Goal: Task Accomplishment & Management: Complete application form

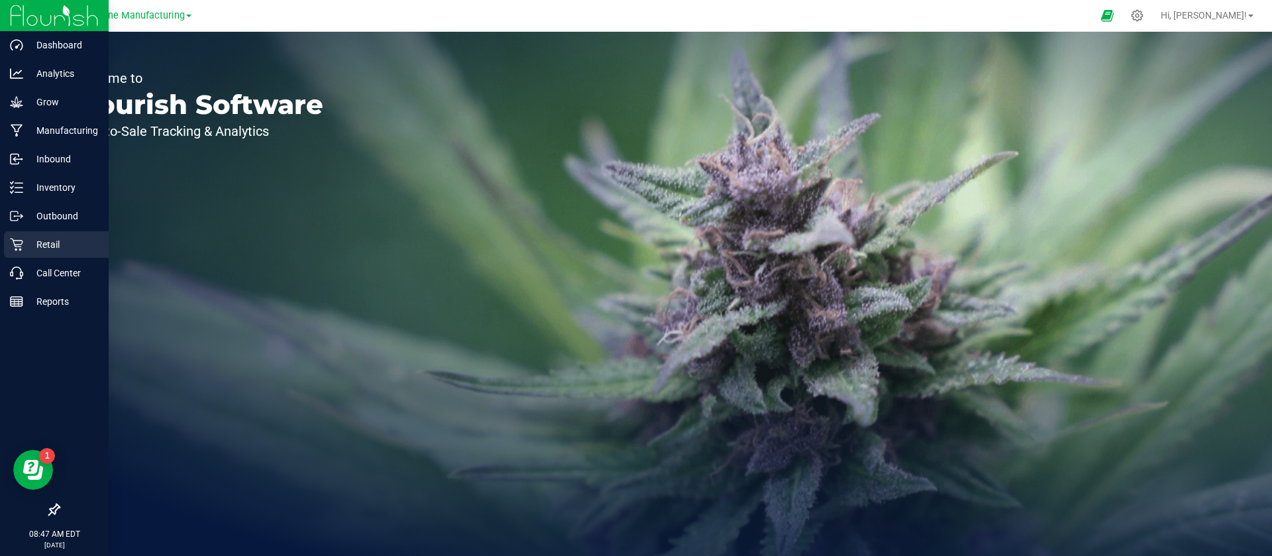
click at [60, 242] on p "Retail" at bounding box center [63, 245] width 80 height 16
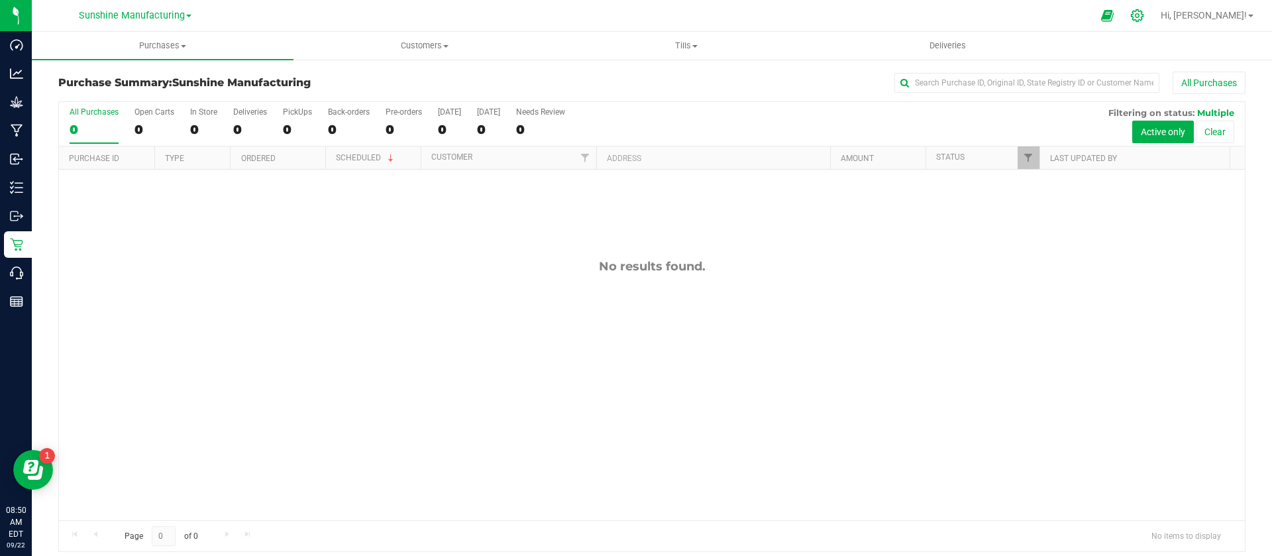
click at [1145, 10] on icon at bounding box center [1138, 16] width 14 height 14
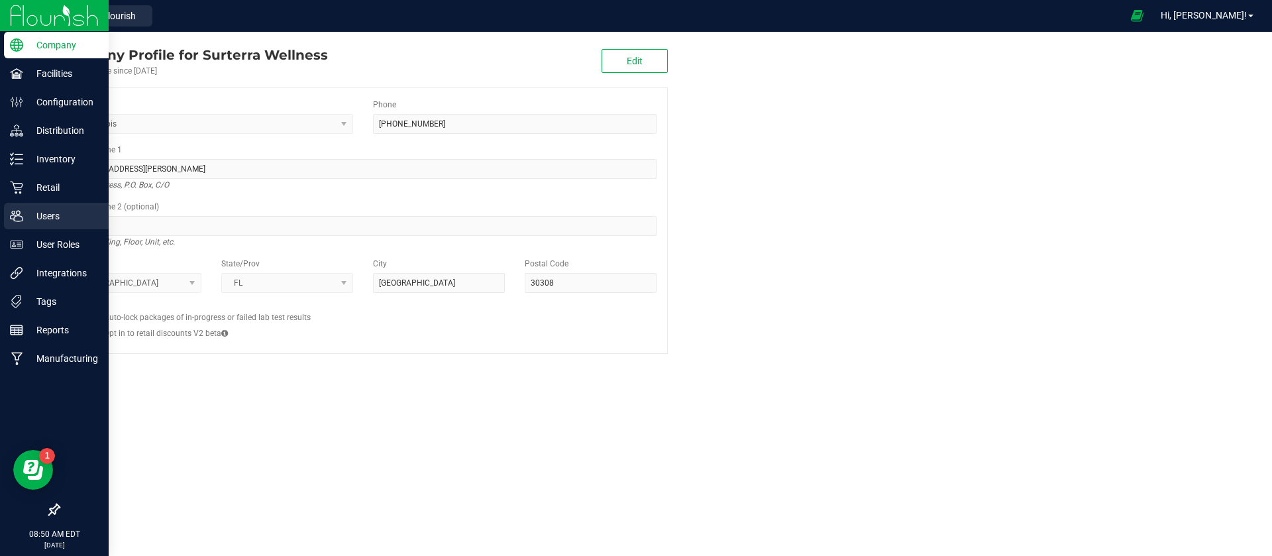
click at [8, 210] on div "Users" at bounding box center [56, 216] width 105 height 27
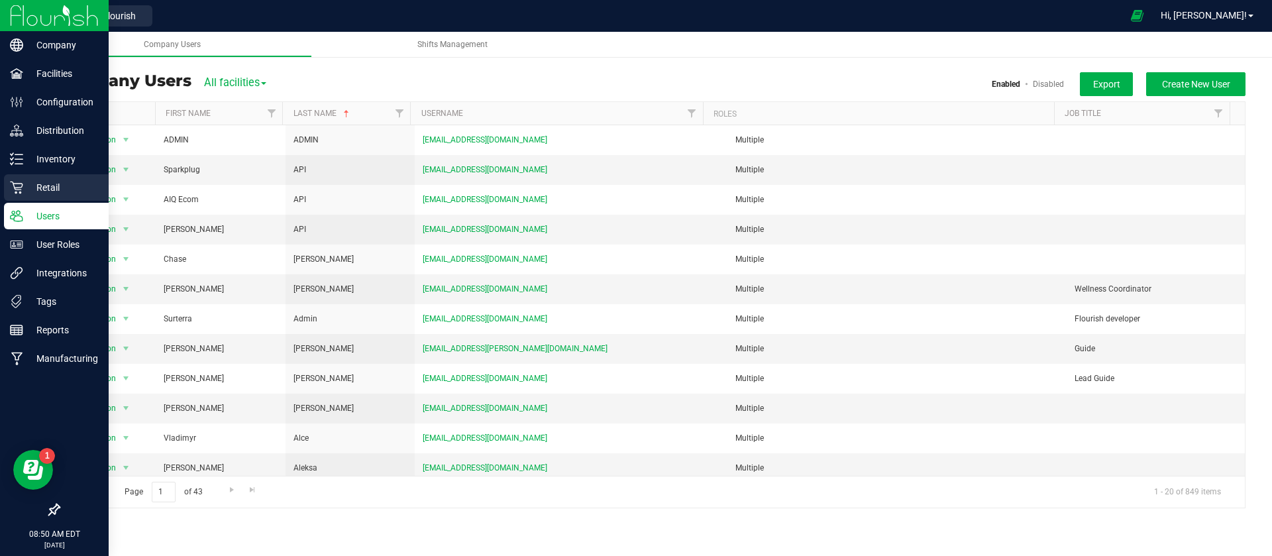
click at [62, 187] on p "Retail" at bounding box center [63, 188] width 80 height 16
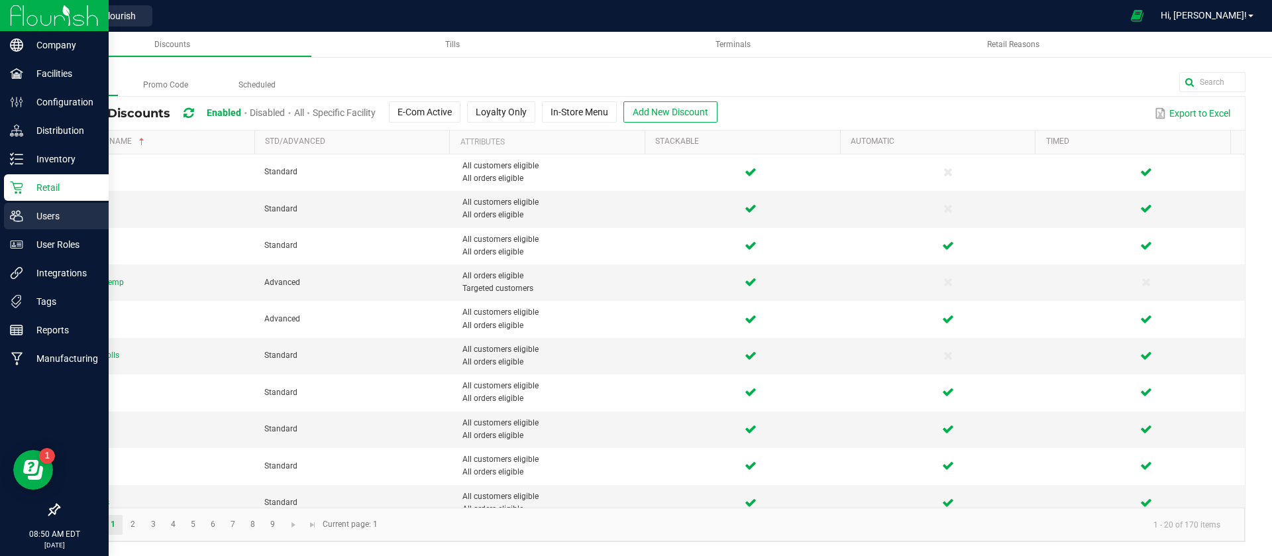
click at [58, 205] on div "Users" at bounding box center [56, 216] width 105 height 27
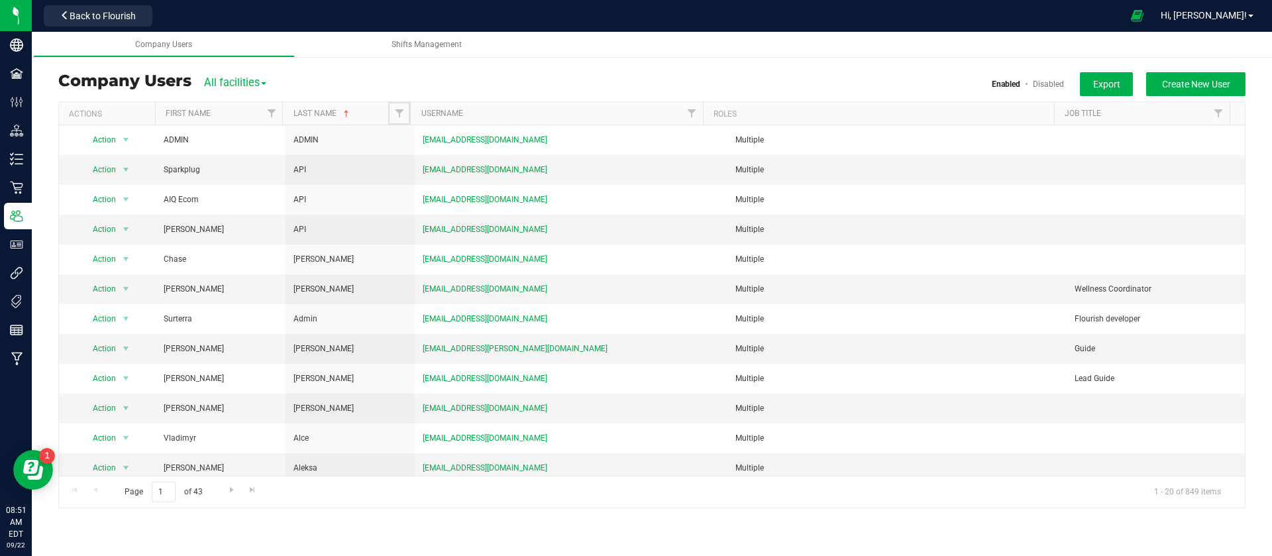
click at [405, 113] on link "Filter" at bounding box center [399, 113] width 22 height 23
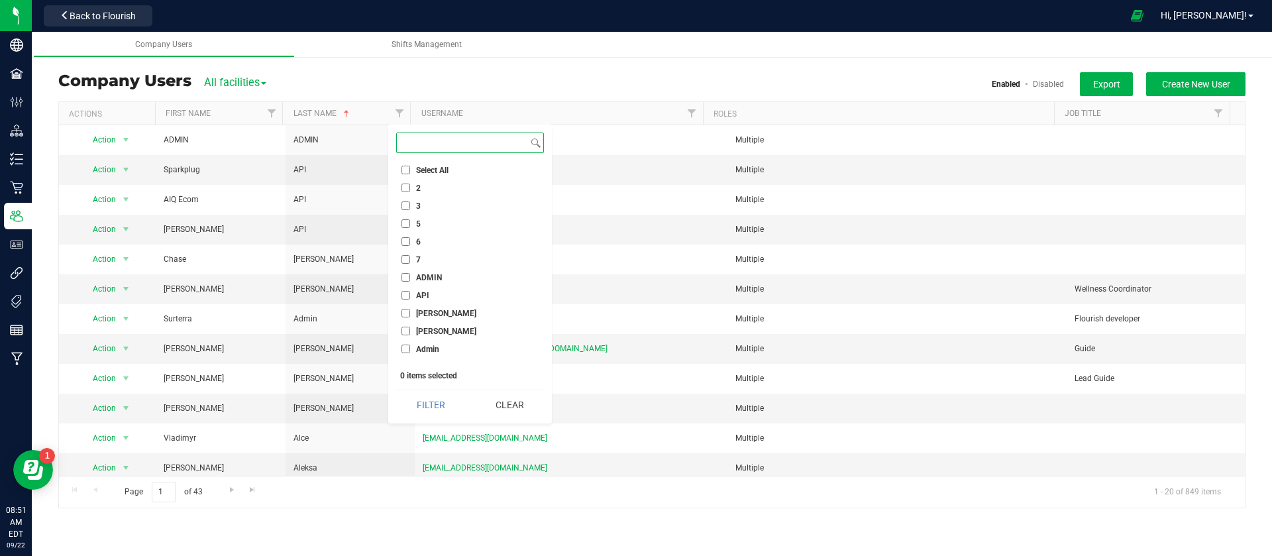
paste input "[PERSON_NAME]"
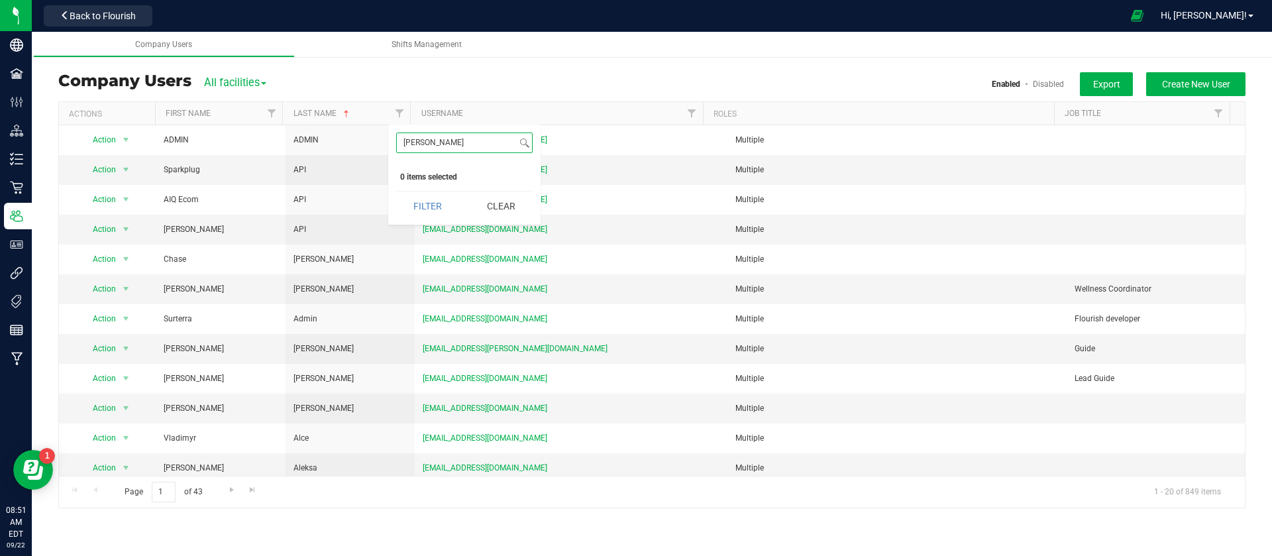
click at [396, 192] on button "Filter" at bounding box center [428, 206] width 64 height 29
click at [1043, 80] on link "Disabled" at bounding box center [1048, 84] width 31 height 9
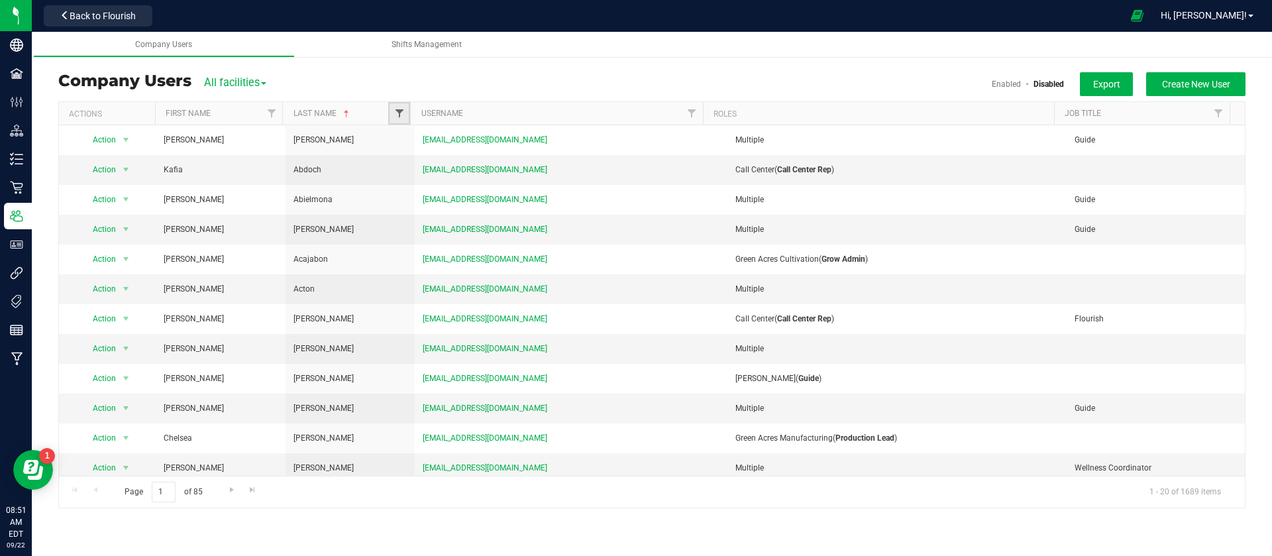
click at [402, 113] on span "Filter" at bounding box center [399, 113] width 11 height 11
paste input "[PERSON_NAME]"
type input "[PERSON_NAME]"
drag, startPoint x: 166, startPoint y: 492, endPoint x: 154, endPoint y: 492, distance: 11.9
click at [154, 492] on input "1" at bounding box center [164, 492] width 24 height 21
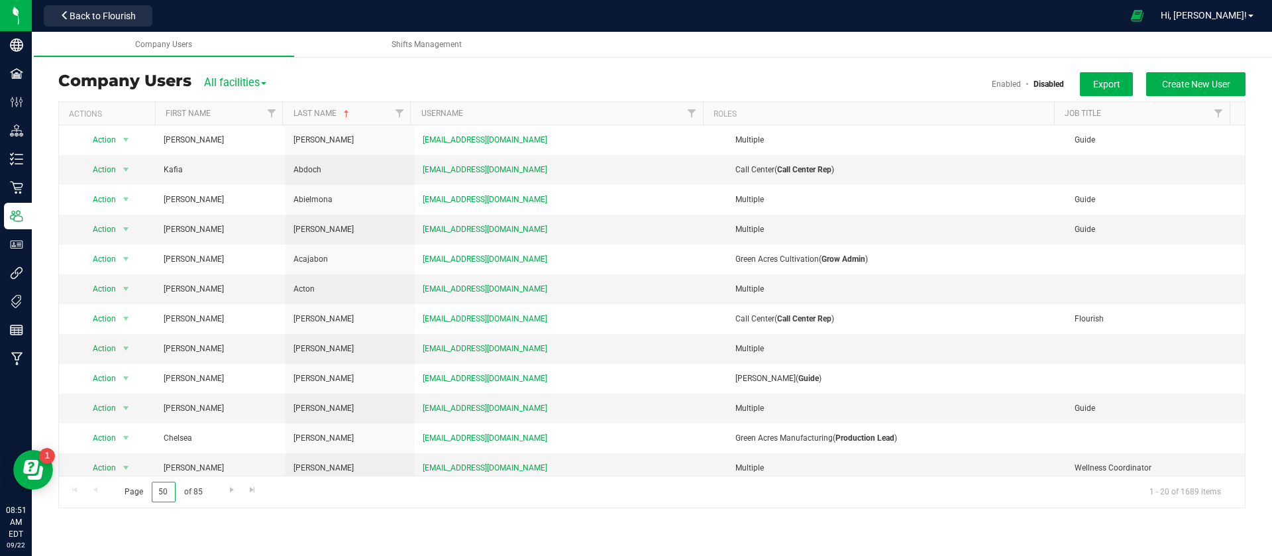
type input "50"
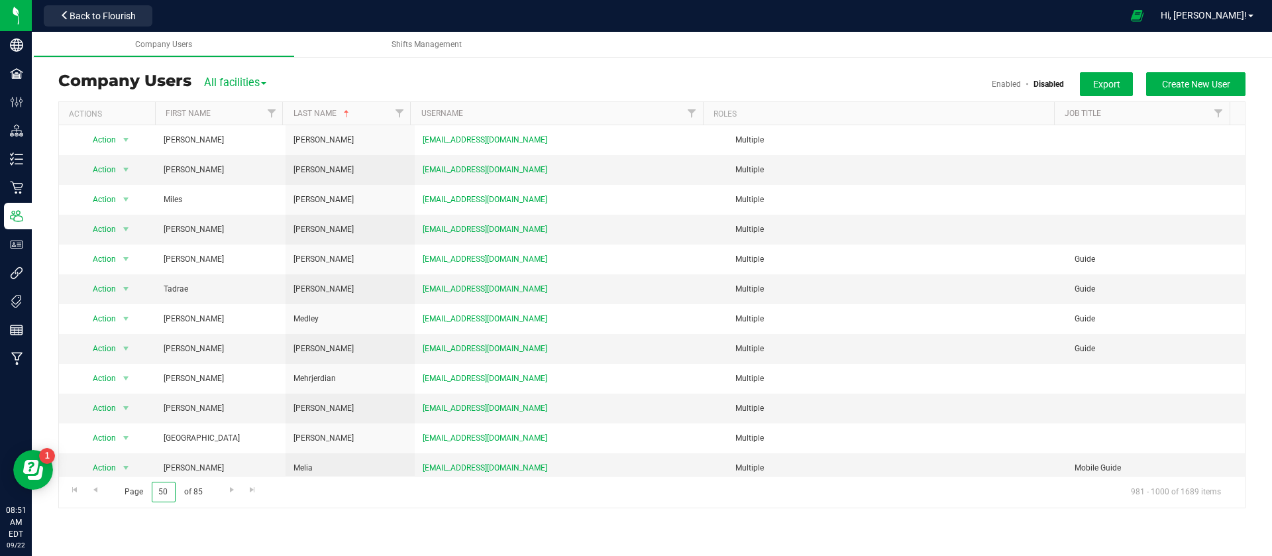
drag, startPoint x: 172, startPoint y: 491, endPoint x: 152, endPoint y: 492, distance: 19.9
click at [152, 492] on input "50" at bounding box center [164, 492] width 24 height 21
type input "60"
drag, startPoint x: 172, startPoint y: 495, endPoint x: 133, endPoint y: 492, distance: 39.2
click at [133, 492] on span "Page 60 of 85" at bounding box center [163, 492] width 100 height 21
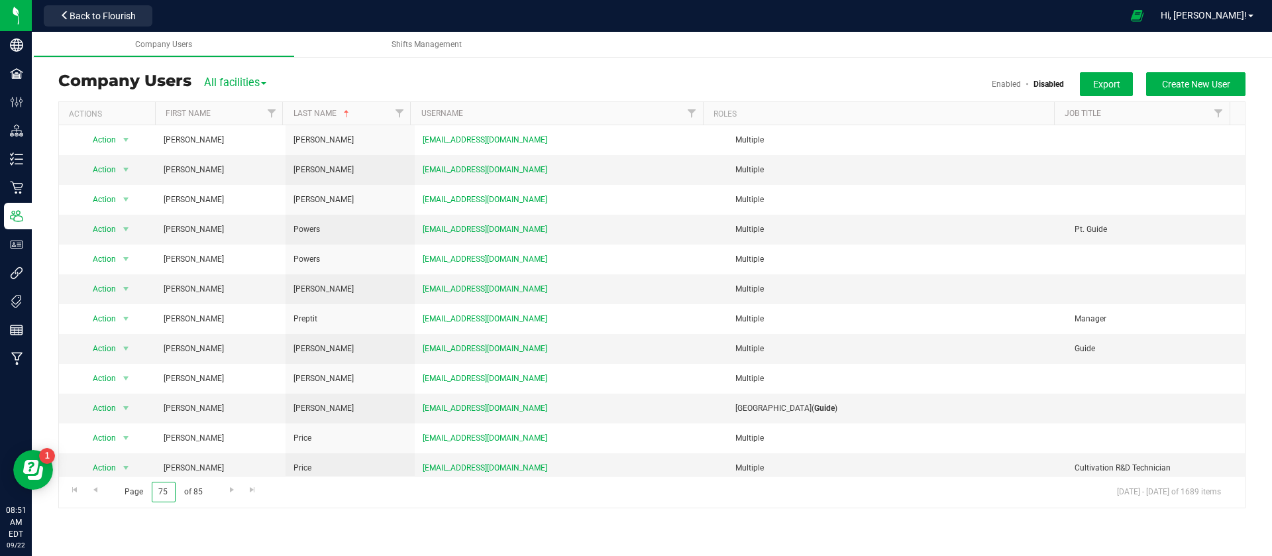
type input "75"
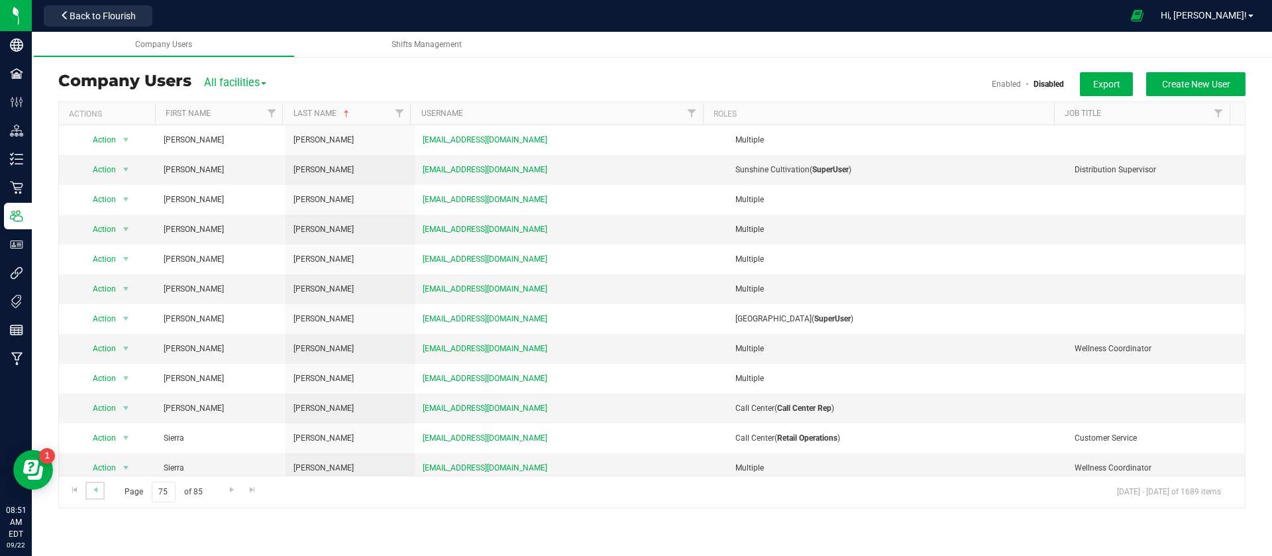
click at [101, 486] on link "Go to the previous page" at bounding box center [94, 491] width 19 height 18
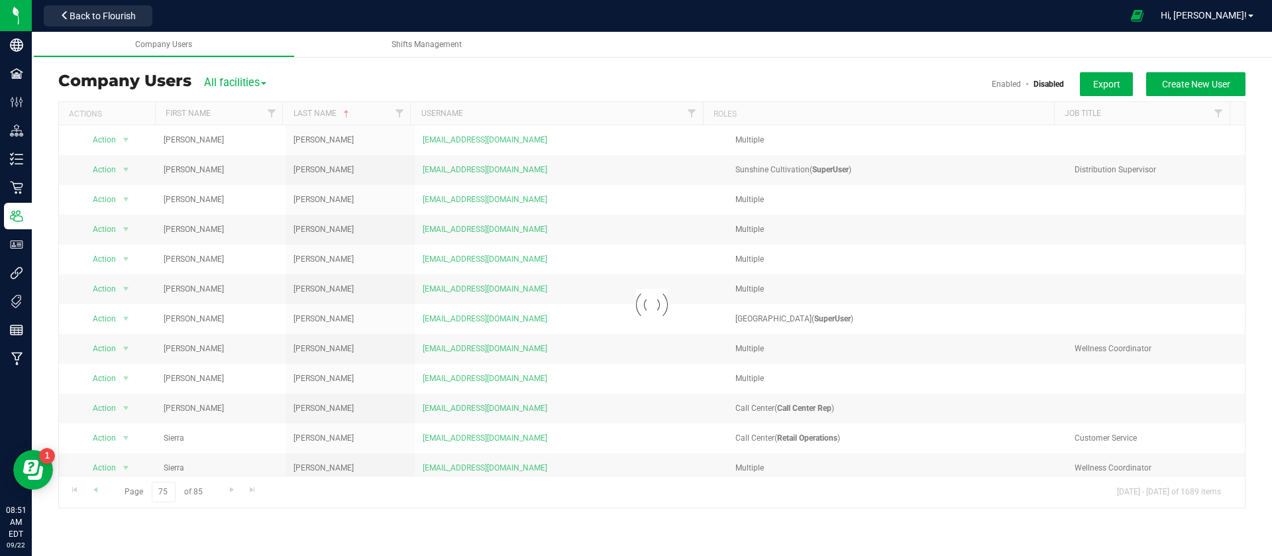
click at [101, 486] on div at bounding box center [652, 305] width 1186 height 406
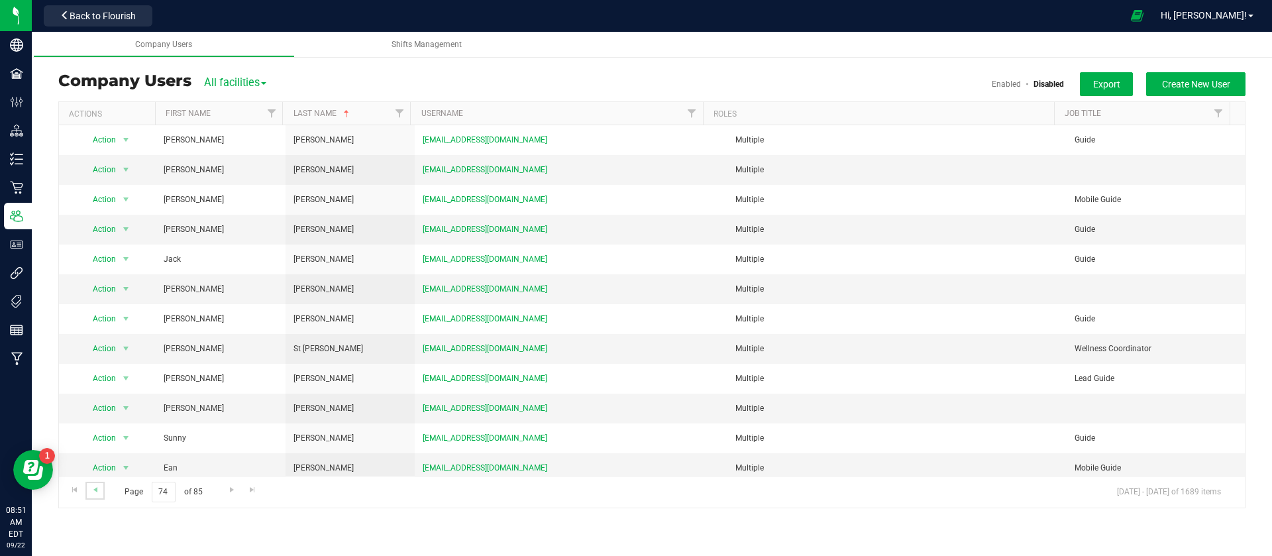
click at [101, 488] on link "Go to the previous page" at bounding box center [94, 491] width 19 height 18
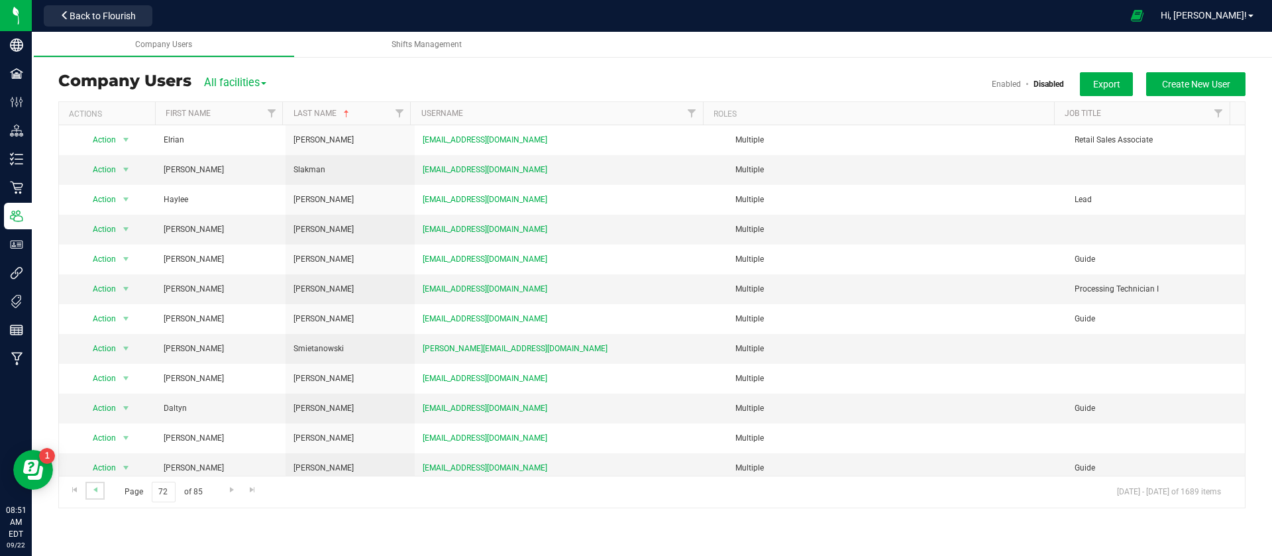
click at [101, 488] on link "Go to the previous page" at bounding box center [94, 491] width 19 height 18
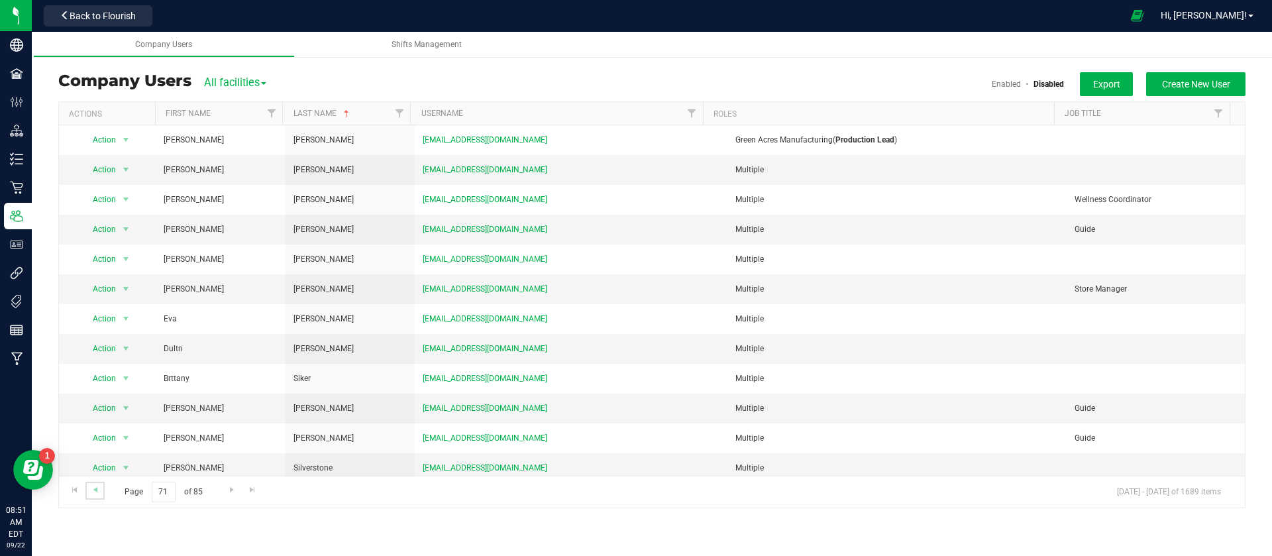
click at [101, 488] on link "Go to the previous page" at bounding box center [94, 491] width 19 height 18
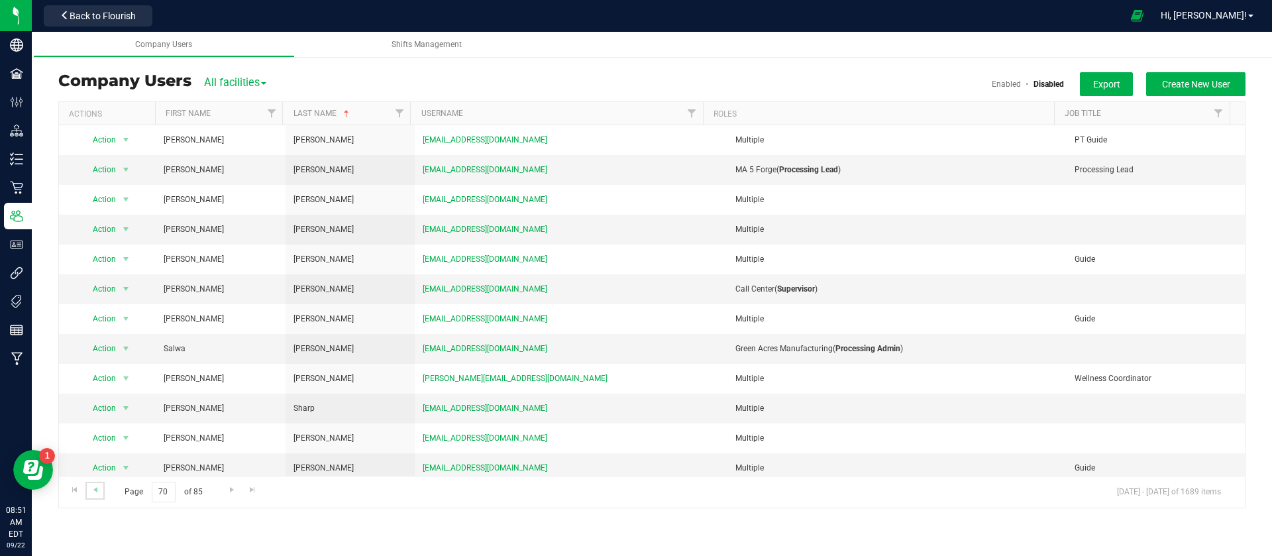
click at [101, 488] on link "Go to the previous page" at bounding box center [94, 491] width 19 height 18
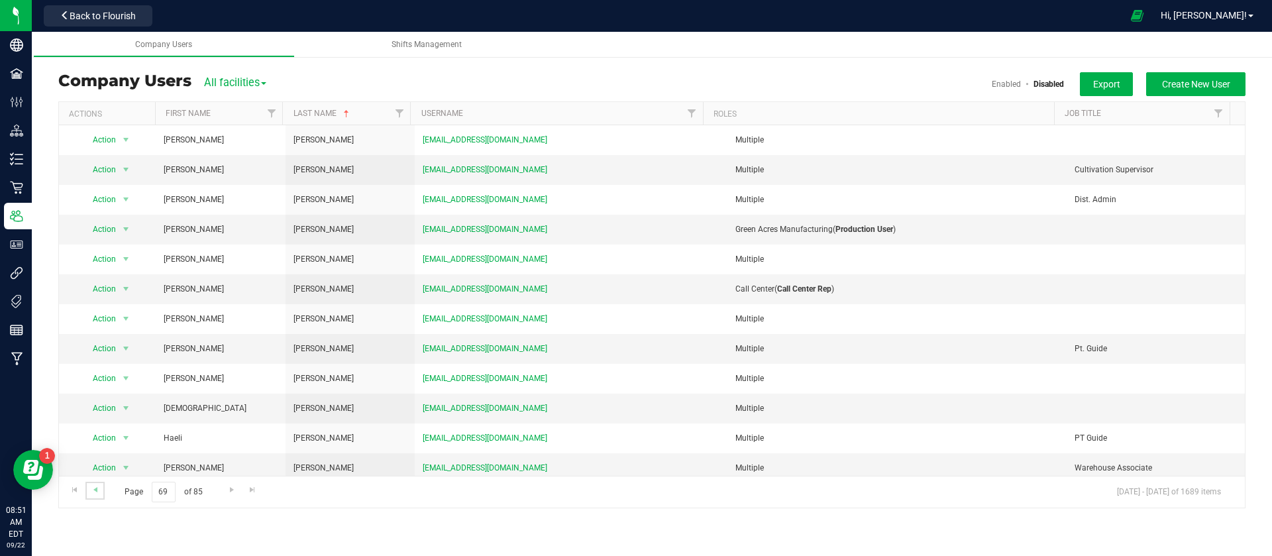
click at [101, 488] on link "Go to the previous page" at bounding box center [94, 491] width 19 height 18
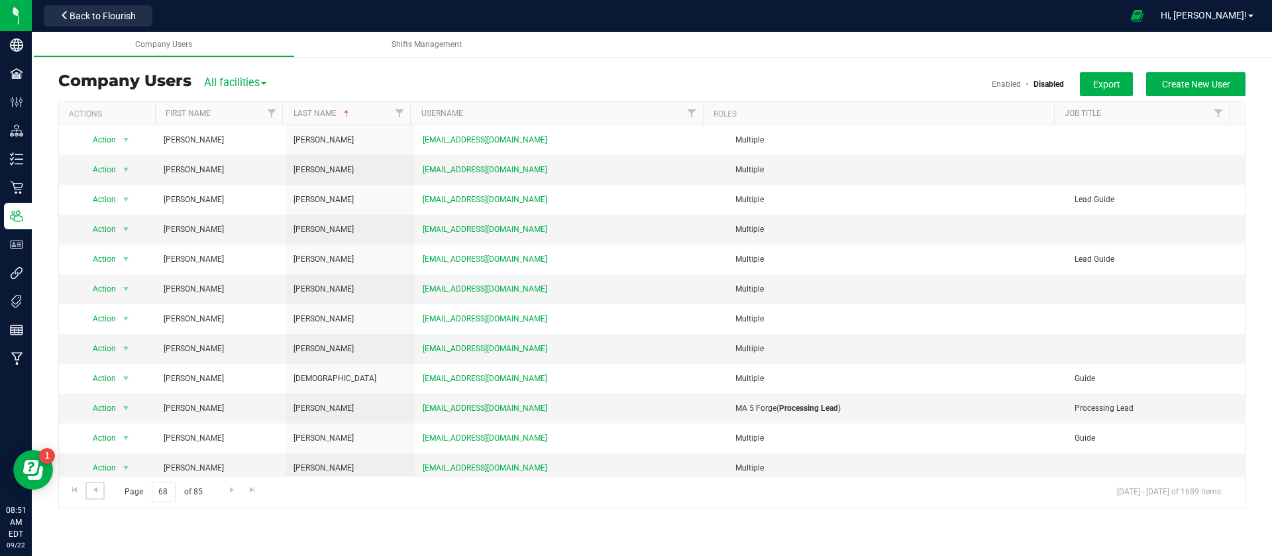
click at [101, 488] on link "Go to the previous page" at bounding box center [94, 491] width 19 height 18
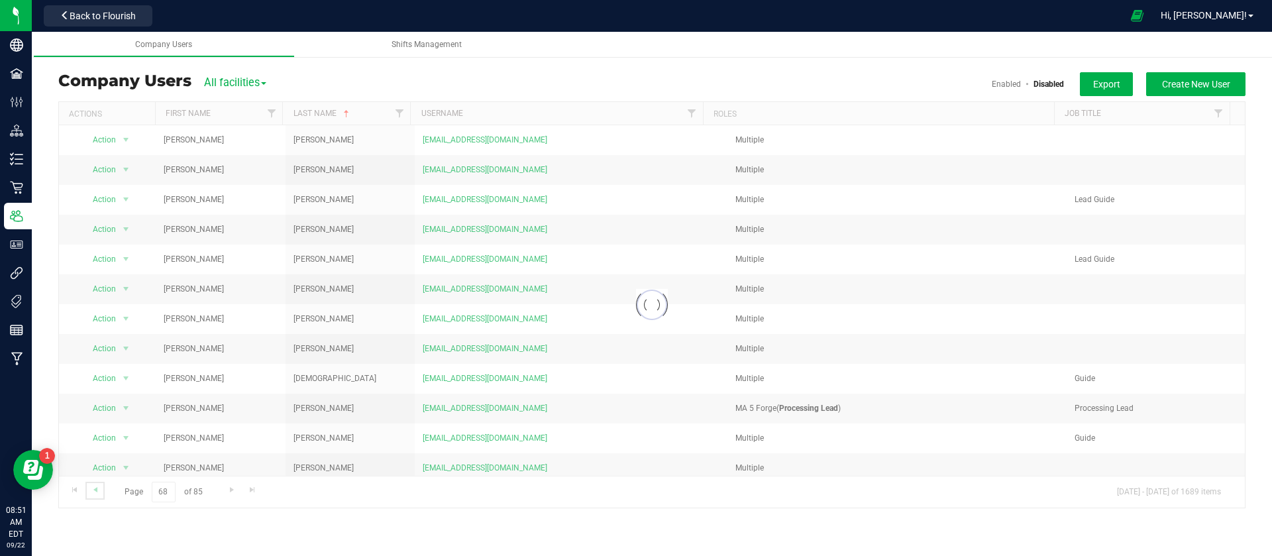
click at [101, 488] on link "Go to the previous page" at bounding box center [94, 491] width 19 height 18
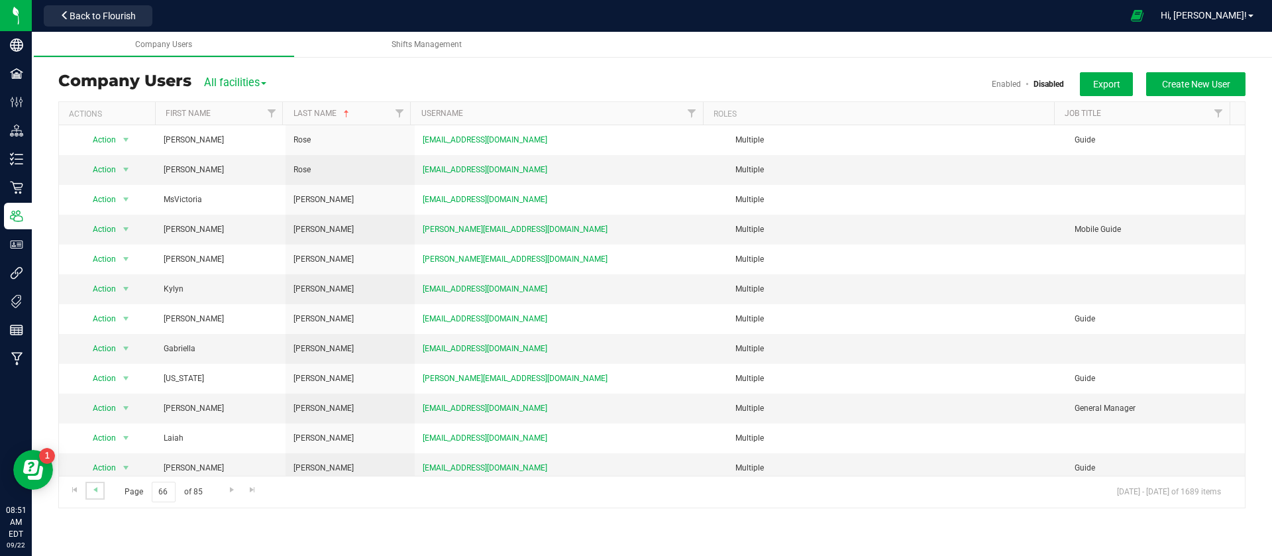
click at [89, 495] on link "Go to the previous page" at bounding box center [94, 491] width 19 height 18
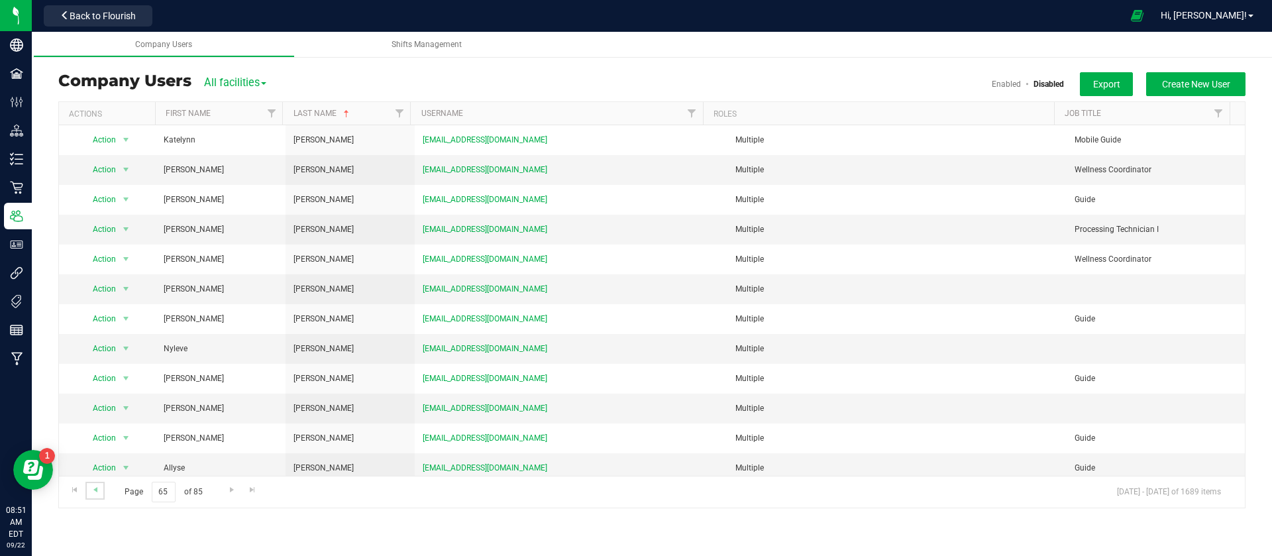
click at [89, 495] on link "Go to the previous page" at bounding box center [94, 491] width 19 height 18
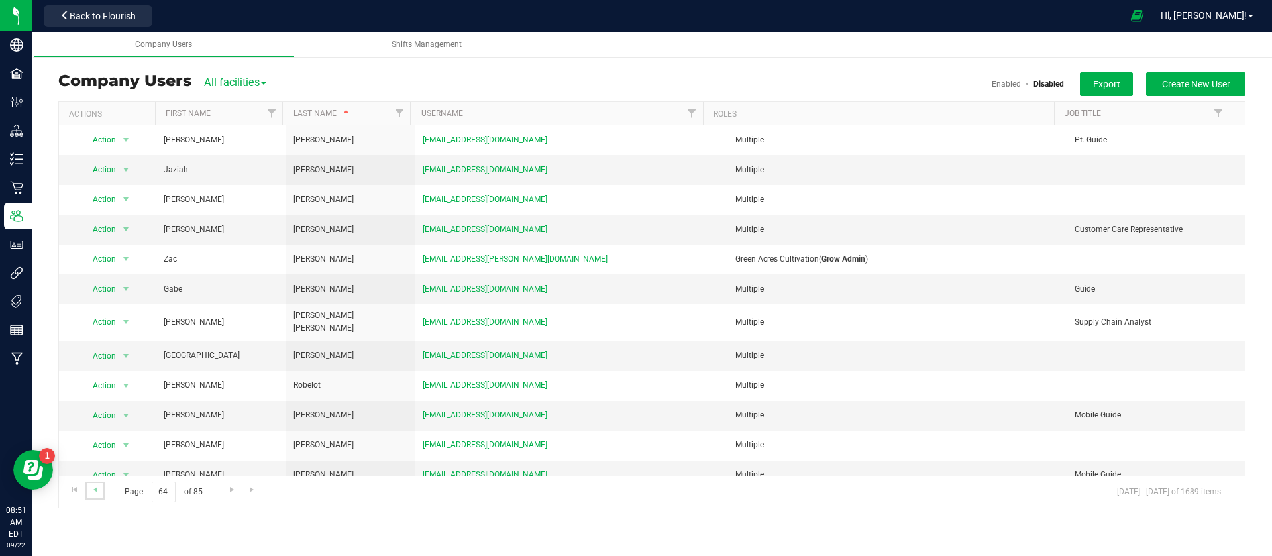
click at [89, 495] on link "Go to the previous page" at bounding box center [94, 491] width 19 height 18
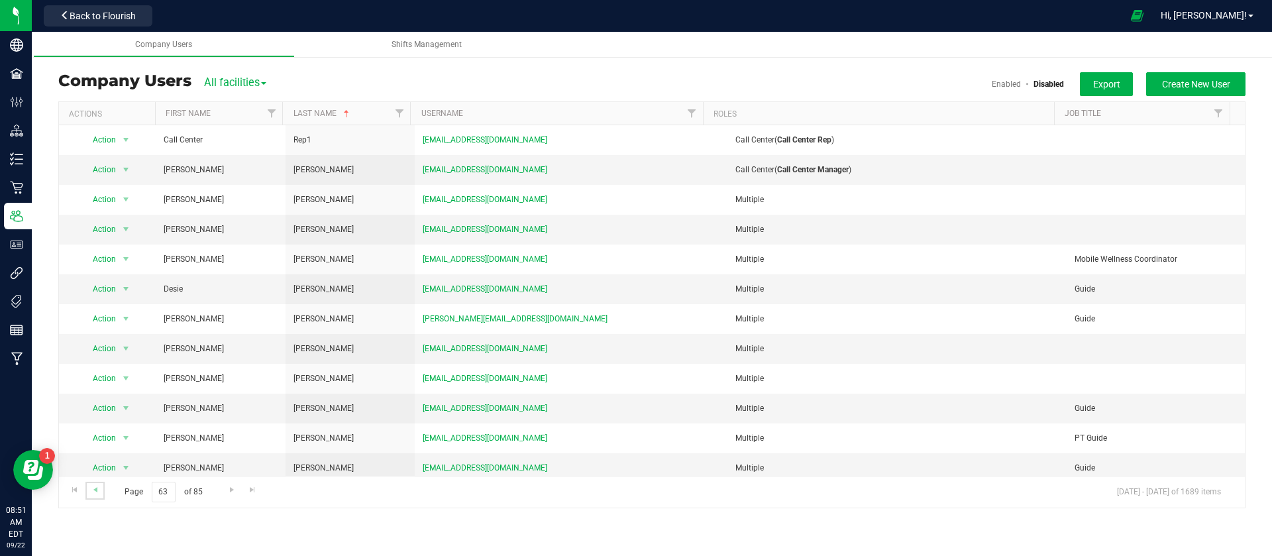
click at [101, 489] on link "Go to the previous page" at bounding box center [94, 491] width 19 height 18
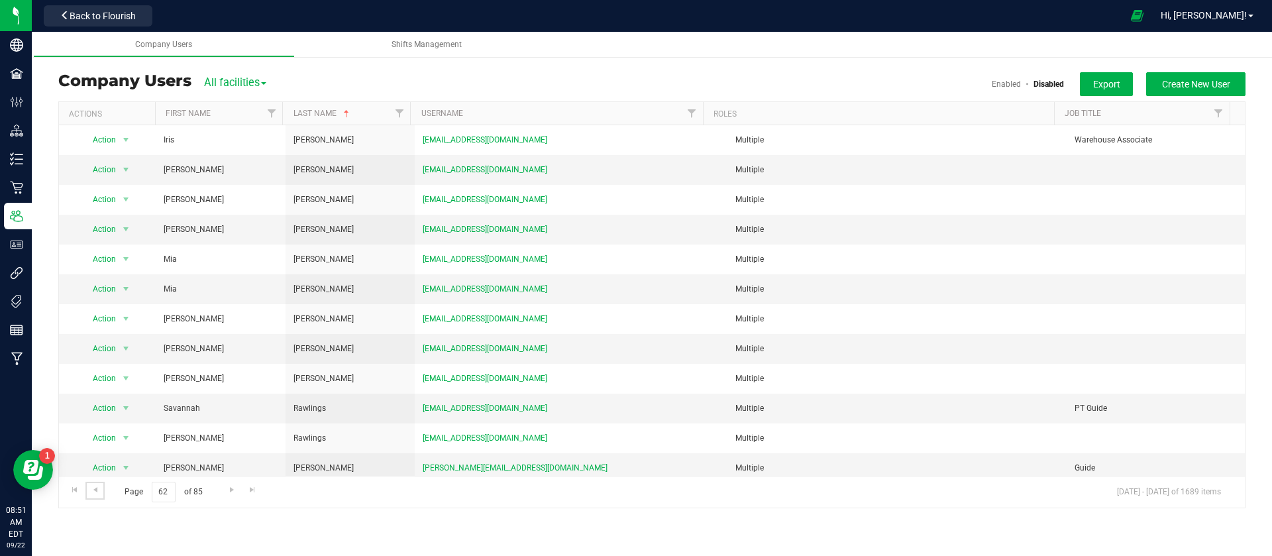
scroll to position [245, 0]
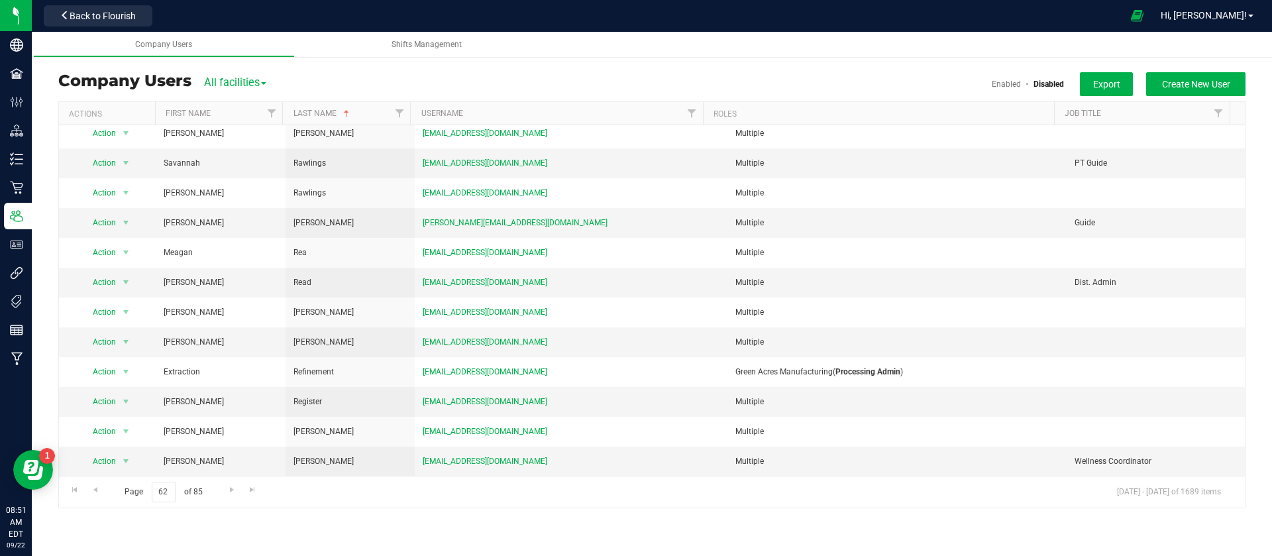
click at [1001, 78] on div "Enabled Disabled" at bounding box center [1036, 84] width 88 height 12
click at [1001, 85] on link "Enabled" at bounding box center [1006, 84] width 29 height 9
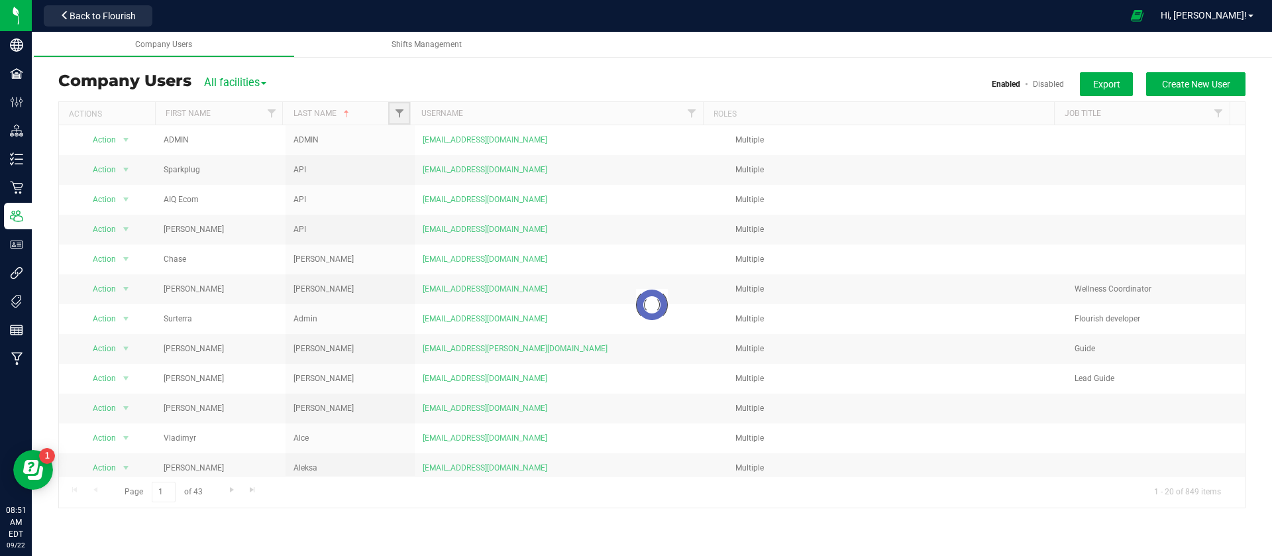
click at [401, 111] on span "Filter" at bounding box center [399, 113] width 11 height 11
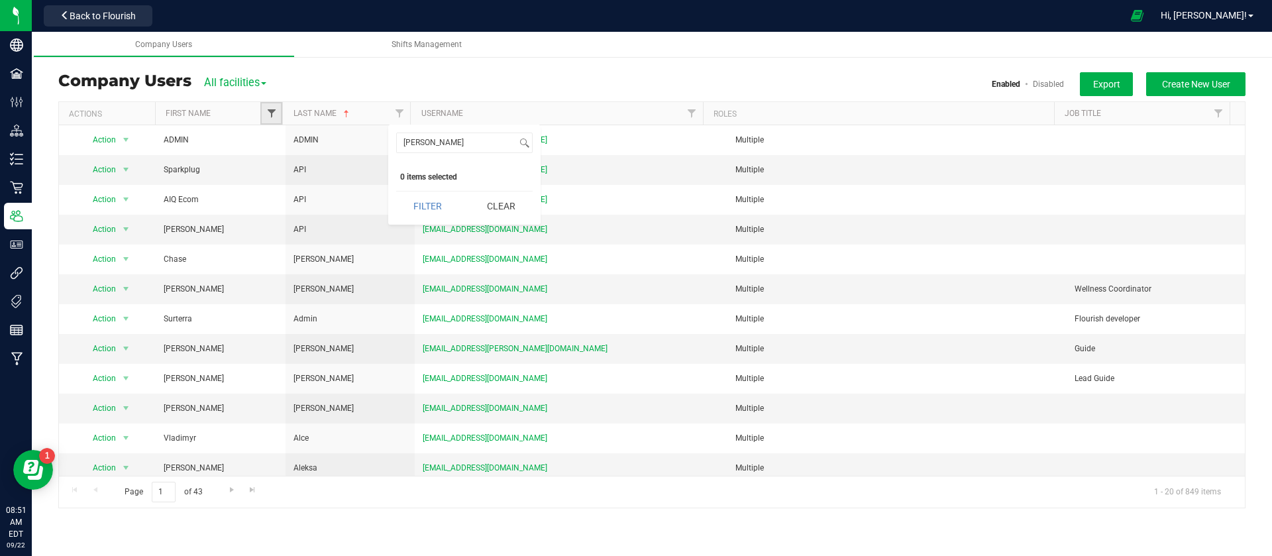
click at [270, 112] on span "Filter" at bounding box center [271, 113] width 11 height 11
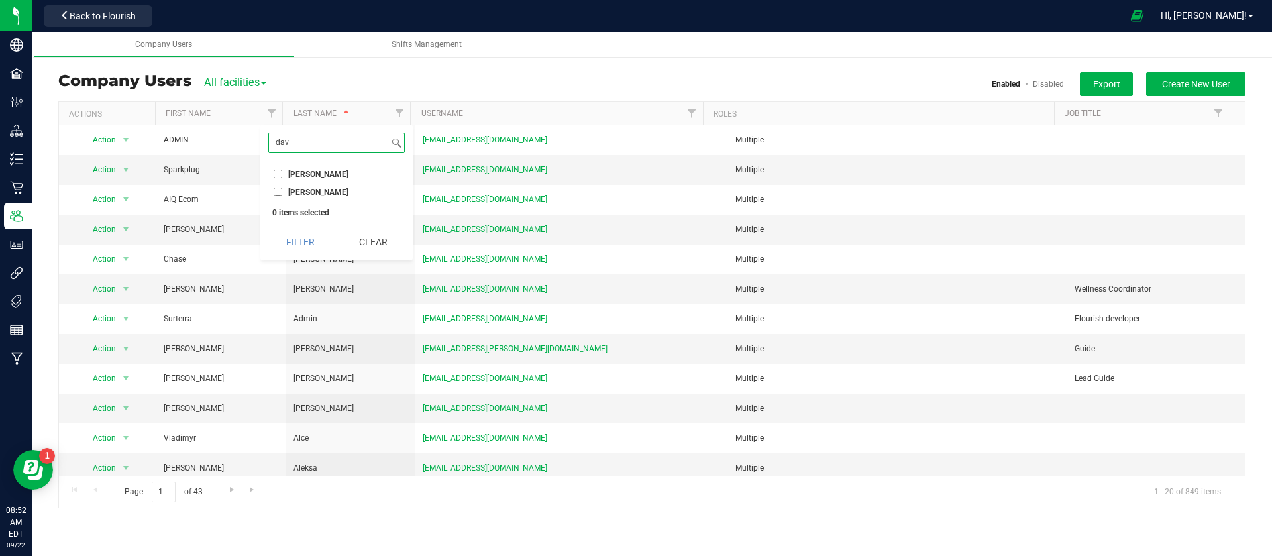
type input "dav"
click at [279, 178] on input "[PERSON_NAME]" at bounding box center [278, 174] width 9 height 9
checkbox input "true"
click at [313, 133] on input "dav" at bounding box center [329, 142] width 120 height 19
click at [268, 227] on button "Filter" at bounding box center [300, 241] width 64 height 29
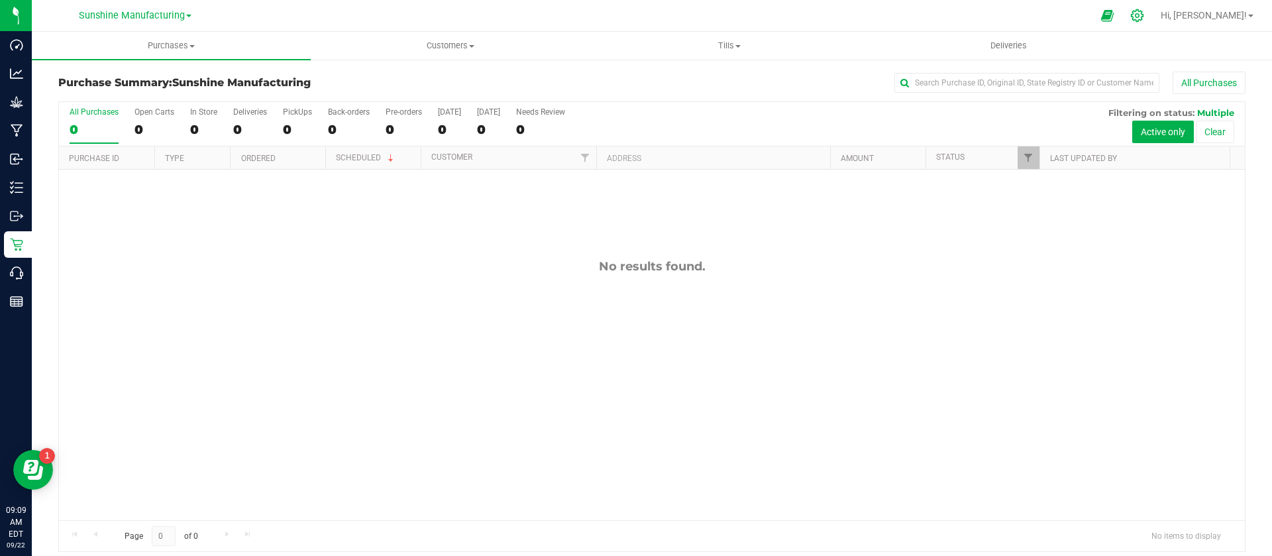
click at [1145, 11] on icon at bounding box center [1138, 16] width 14 height 14
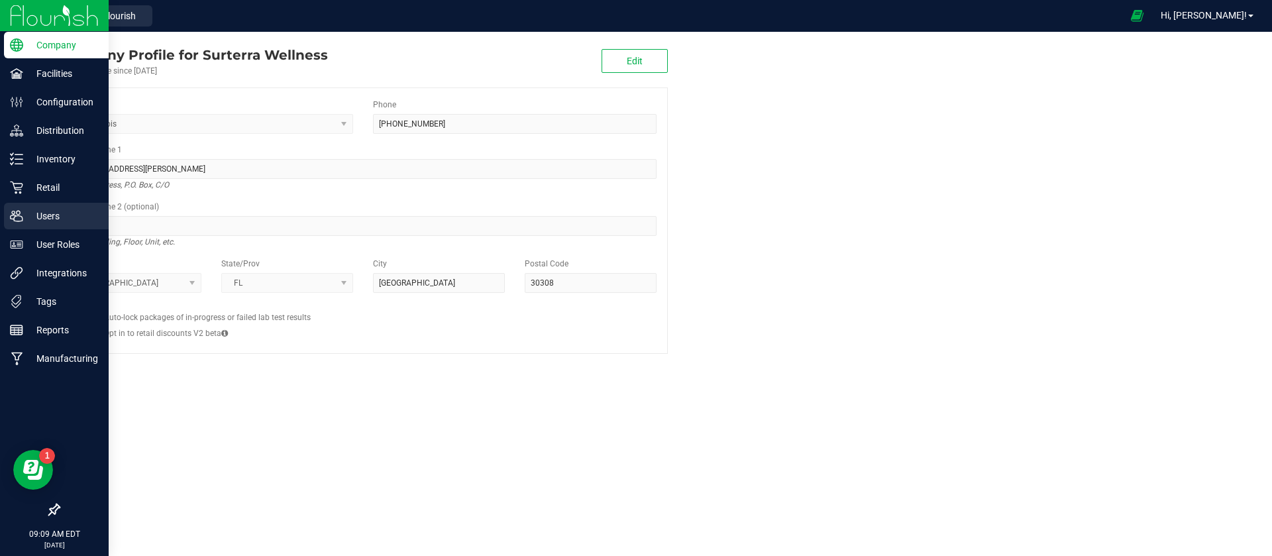
click at [41, 222] on p "Users" at bounding box center [63, 216] width 80 height 16
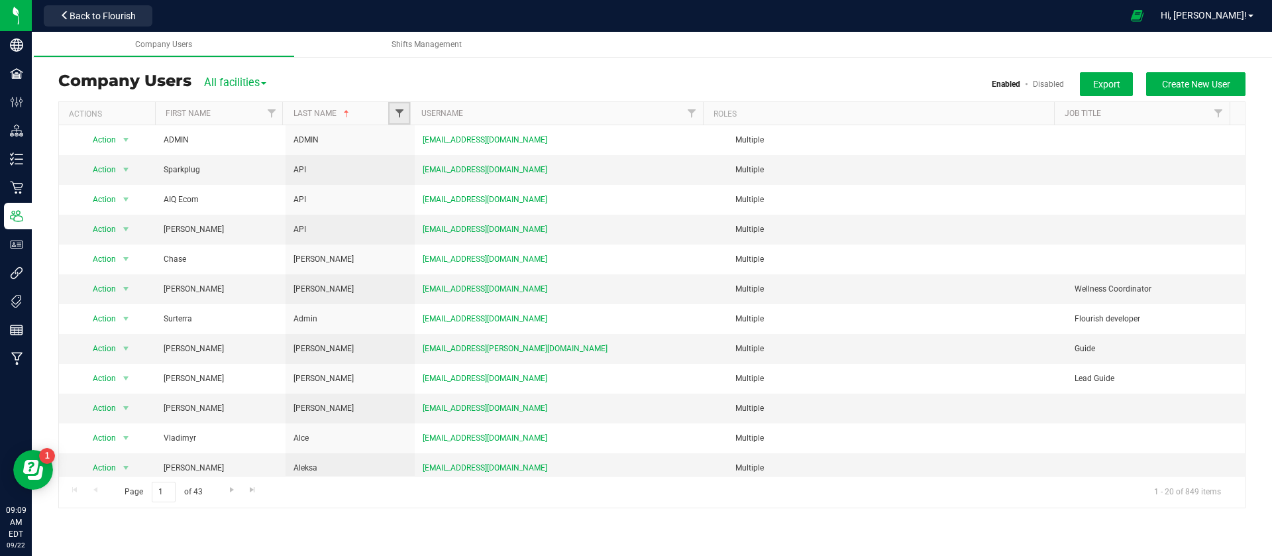
click at [396, 117] on span "Filter" at bounding box center [399, 113] width 11 height 11
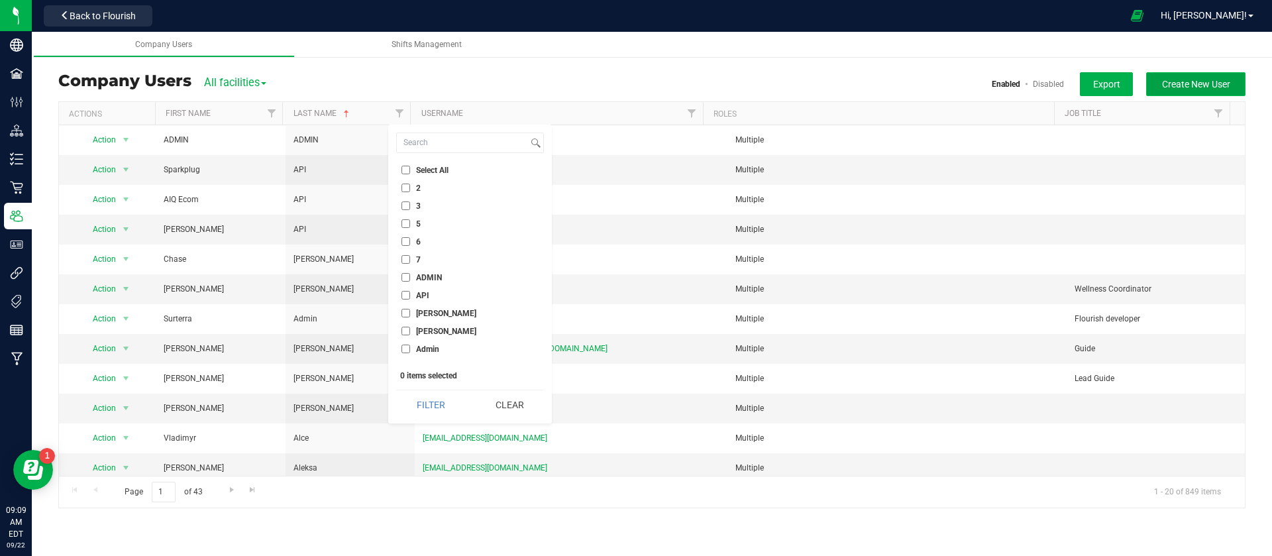
click at [1164, 93] on button "Create New User" at bounding box center [1196, 84] width 99 height 24
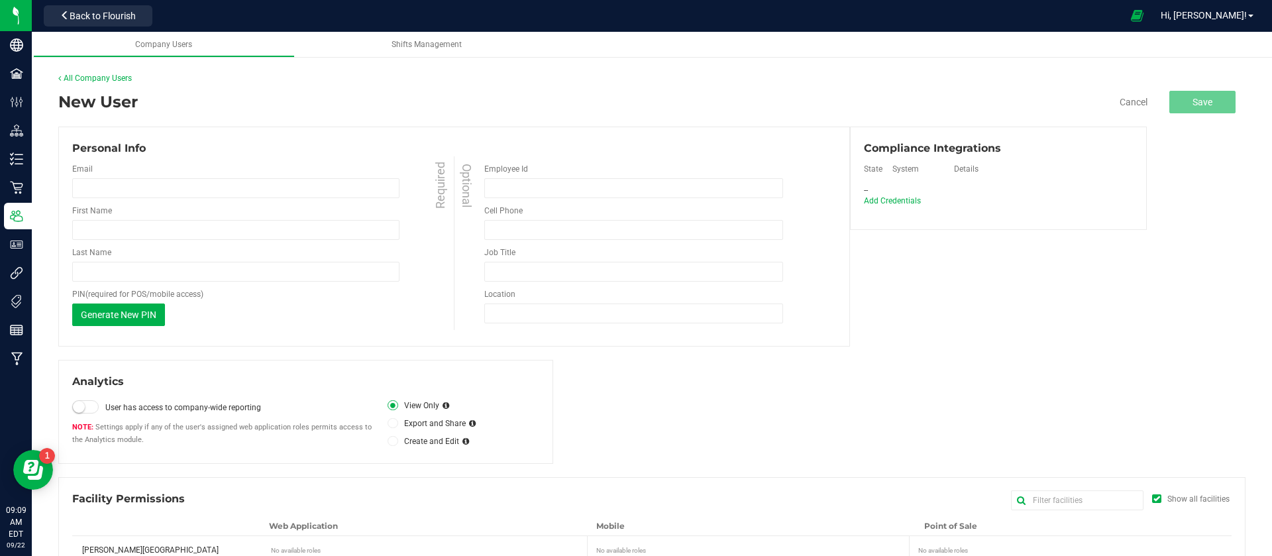
click at [200, 242] on div "Email Required First Name Required Last Name Required PIN (required for POS/mob…" at bounding box center [263, 244] width 382 height 176
click at [201, 228] on input "First Name" at bounding box center [235, 230] width 327 height 20
paste input "David Revenkov"
type input "[PERSON_NAME]"
click at [180, 271] on input "Last Name" at bounding box center [235, 272] width 327 height 20
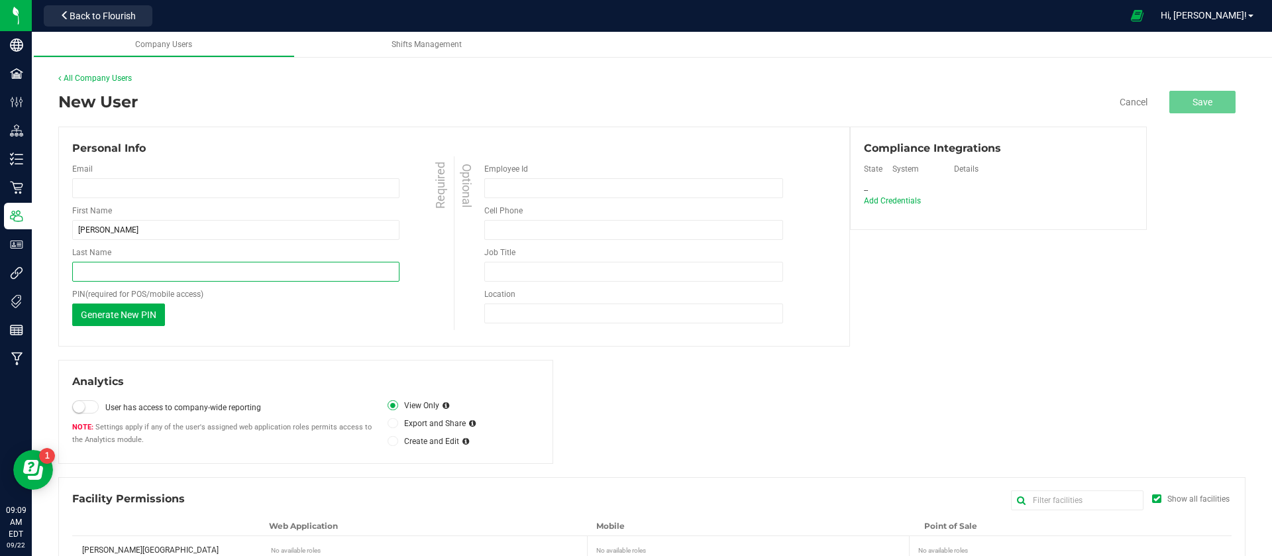
paste input "David Revenkov"
click at [102, 270] on input "David Revenkov" at bounding box center [235, 272] width 327 height 20
type input "[PERSON_NAME]"
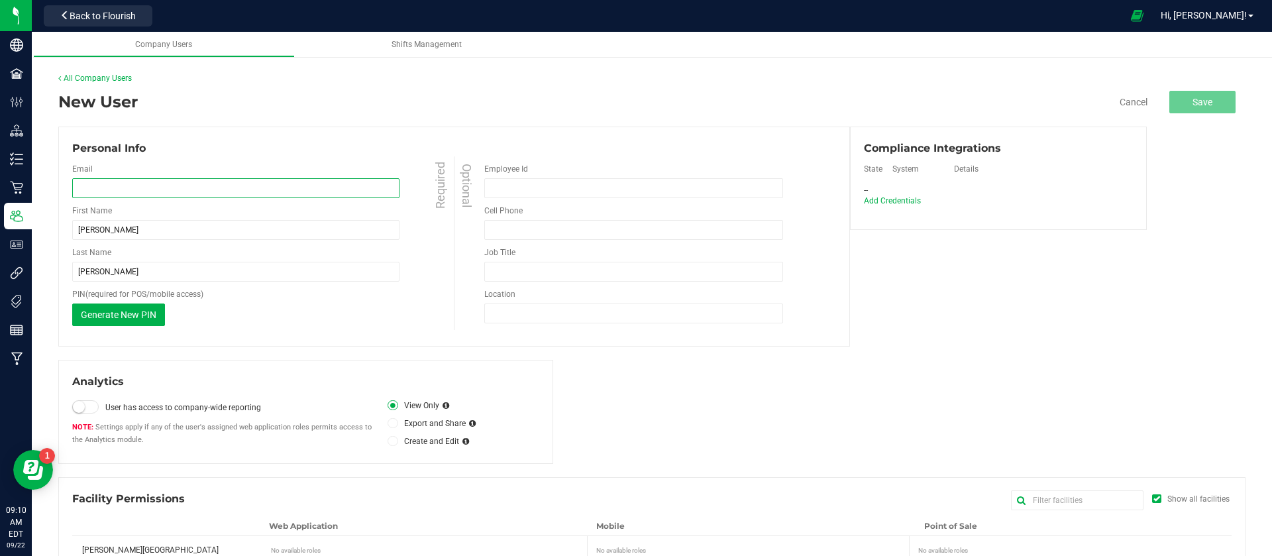
click at [101, 180] on input "email" at bounding box center [235, 188] width 327 height 20
paste input "drevenkov@liveparallel.com"
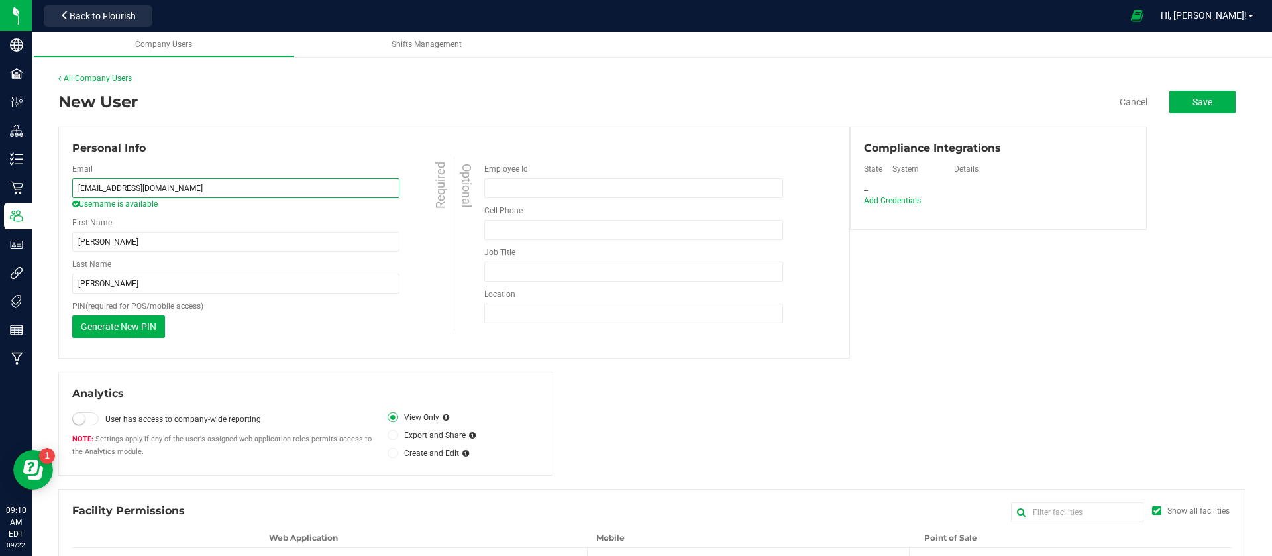
type input "drevenkov@liveparallel.com"
click at [525, 258] on div "Job Title Invalid job title: only alphanumeric characters and limited punctuati…" at bounding box center [659, 264] width 351 height 35
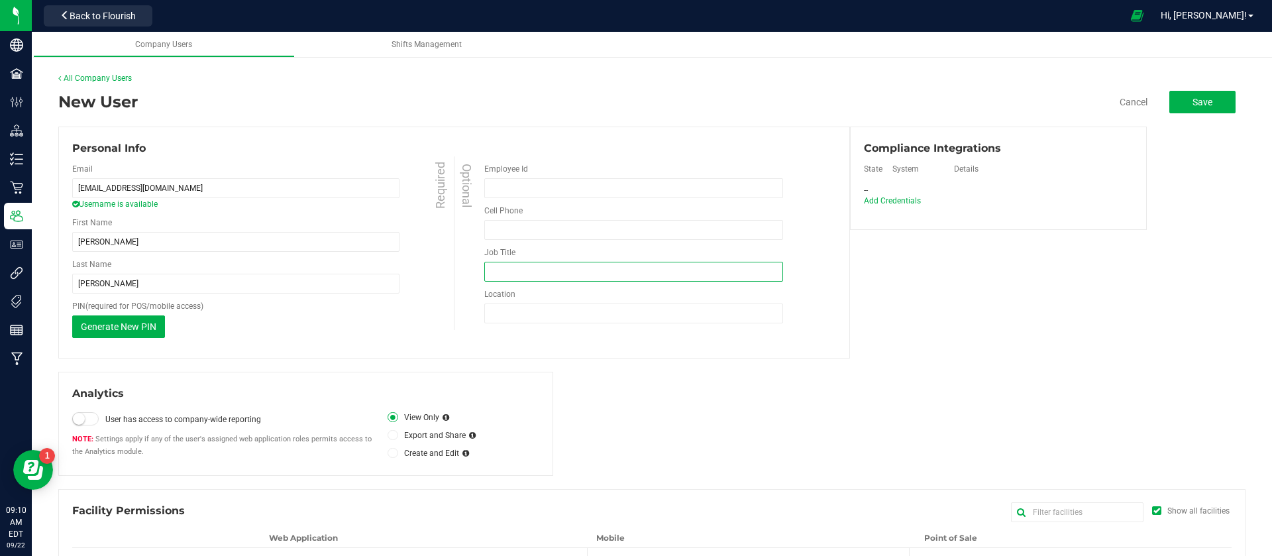
click at [524, 266] on input "Job Title" at bounding box center [633, 272] width 299 height 20
type input "Retail Sales Associate"
click at [531, 301] on div "Location Invalid location: only alphanumeric characters and limited punctuation…" at bounding box center [659, 305] width 351 height 35
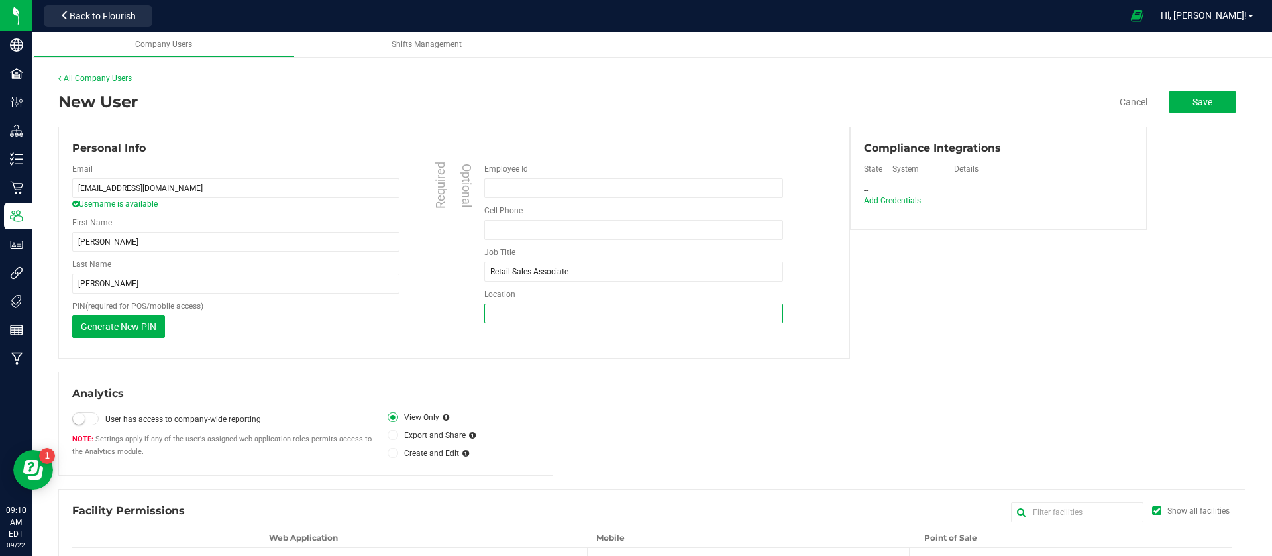
click at [531, 311] on input "Location" at bounding box center [633, 314] width 299 height 20
type input "[GEOGRAPHIC_DATA]"
click at [884, 196] on div "Add Credentials" at bounding box center [897, 201] width 66 height 11
click at [881, 197] on span "Add Credentials" at bounding box center [892, 200] width 57 height 9
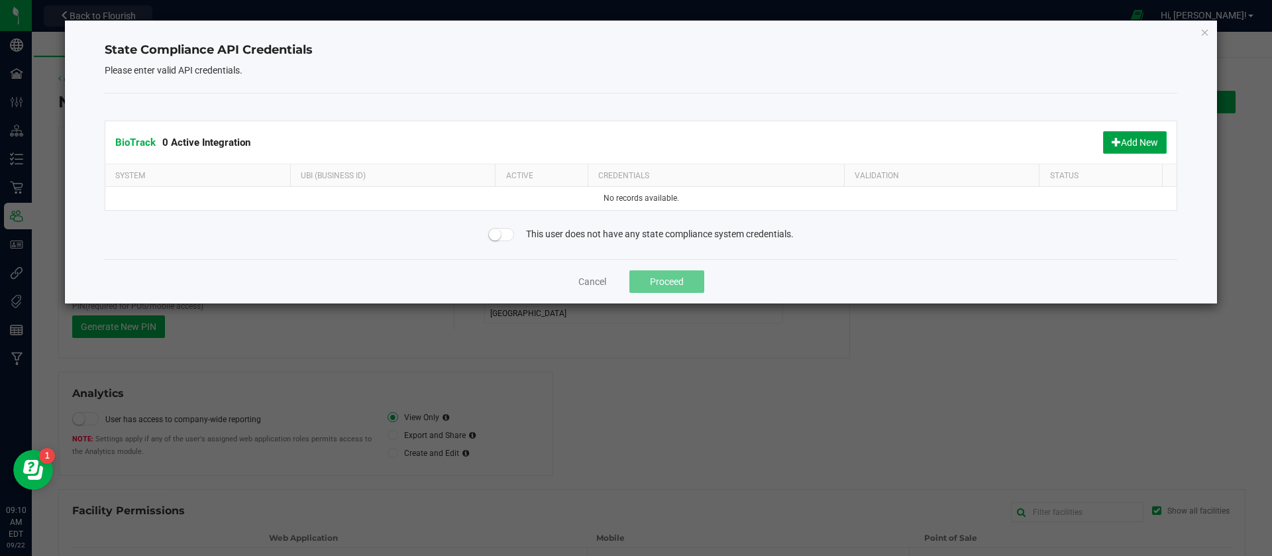
click at [1129, 142] on button "Add New" at bounding box center [1135, 142] width 64 height 23
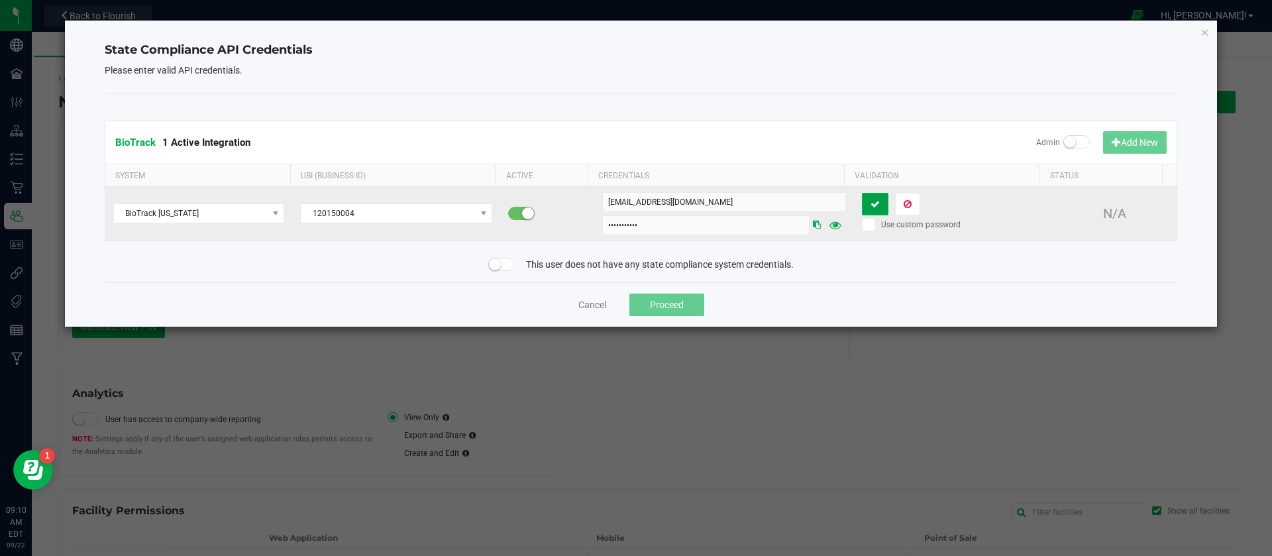
click at [871, 199] on button at bounding box center [875, 204] width 27 height 23
click at [687, 305] on button "Proceed" at bounding box center [667, 305] width 75 height 23
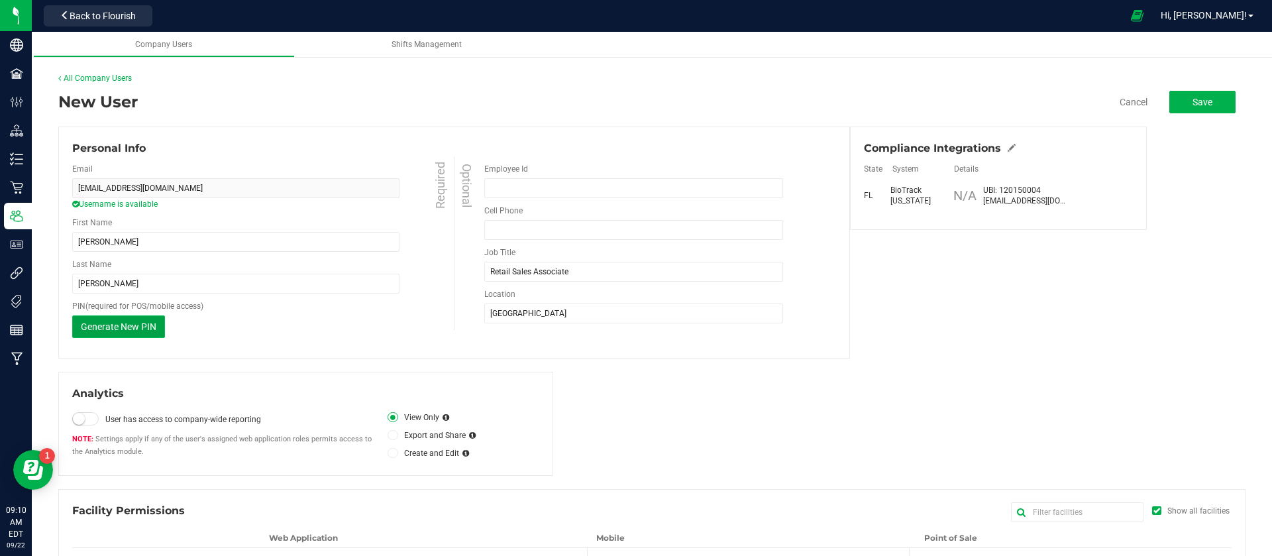
click at [134, 331] on span "Generate New PIN" at bounding box center [119, 326] width 76 height 11
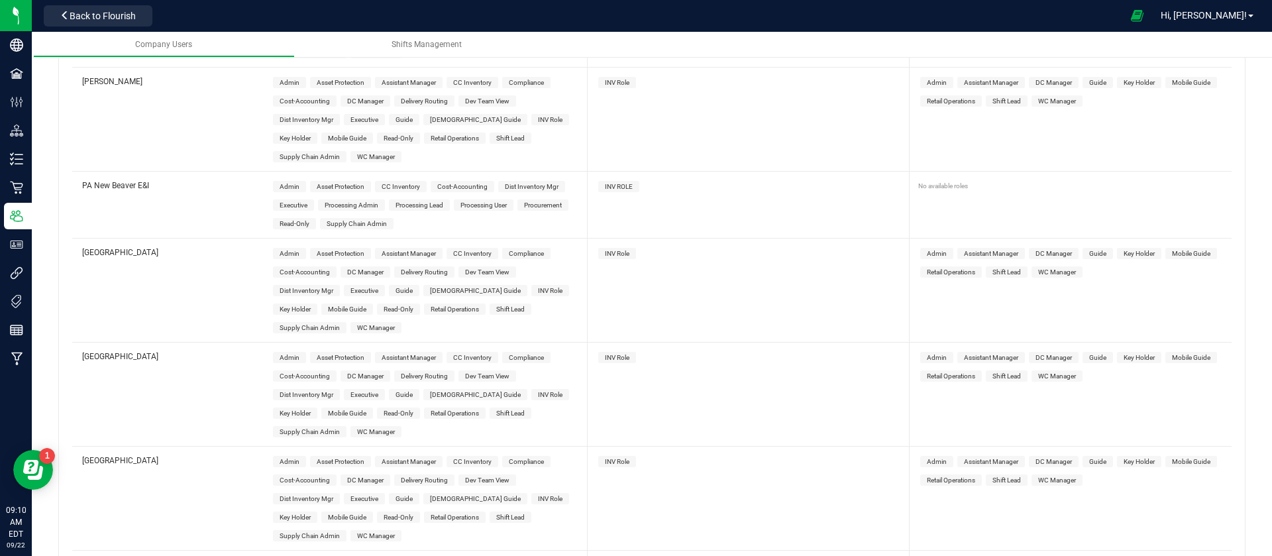
scroll to position [4194, 0]
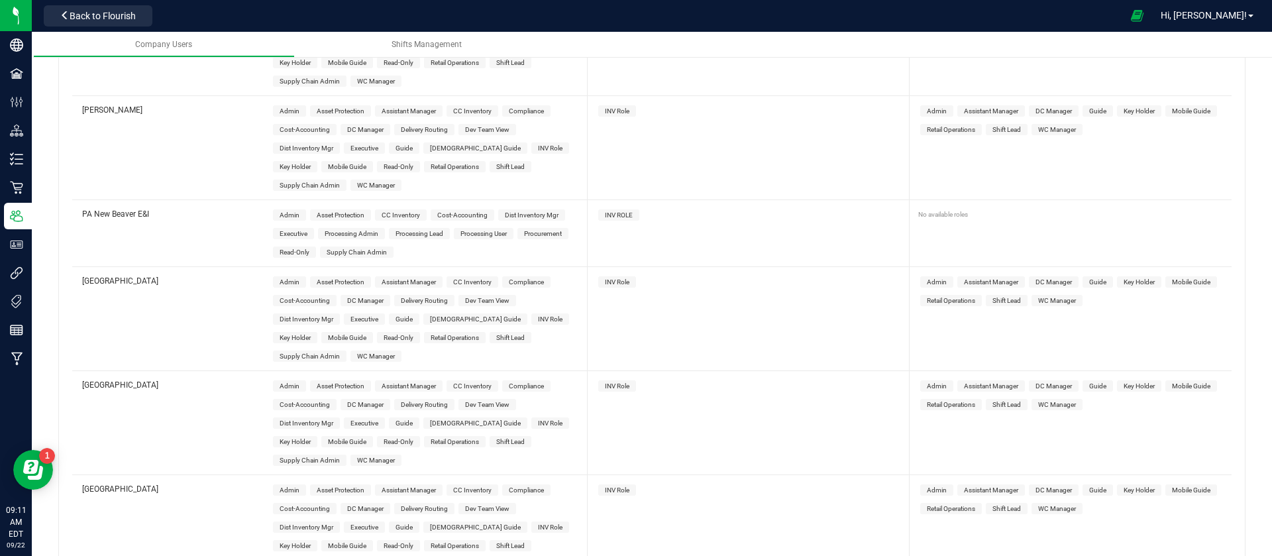
click at [403, 420] on span "Guide" at bounding box center [404, 423] width 17 height 7
click at [606, 382] on span "INV Role" at bounding box center [617, 385] width 25 height 7
click at [1090, 382] on span "Guide" at bounding box center [1098, 385] width 17 height 7
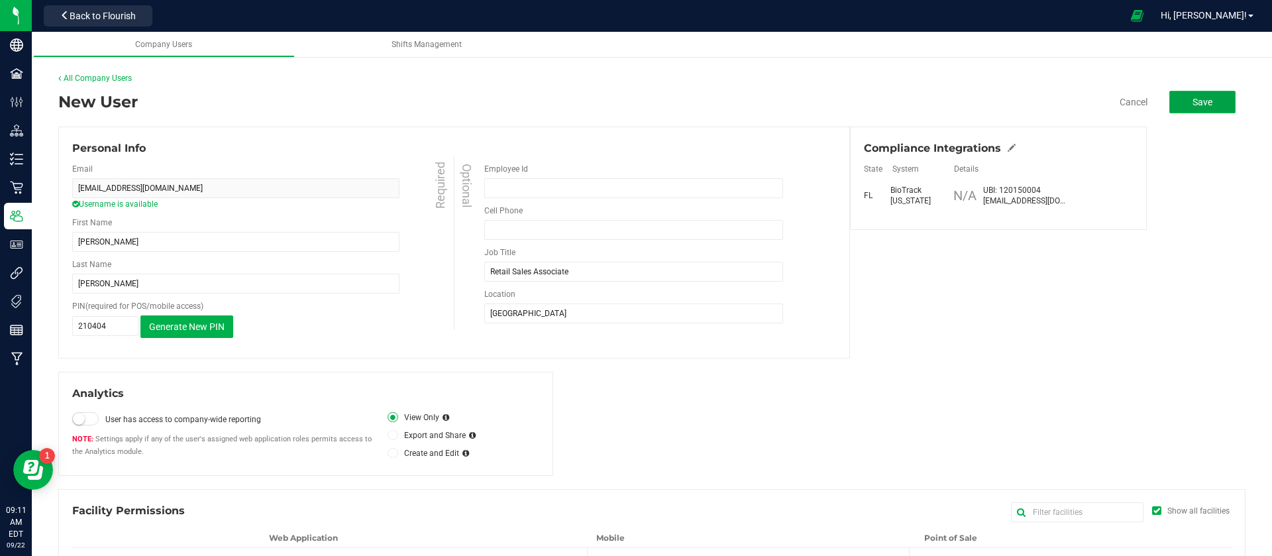
click at [1208, 95] on button "Save" at bounding box center [1203, 102] width 66 height 23
